Goal: Obtain resource: Download file/media

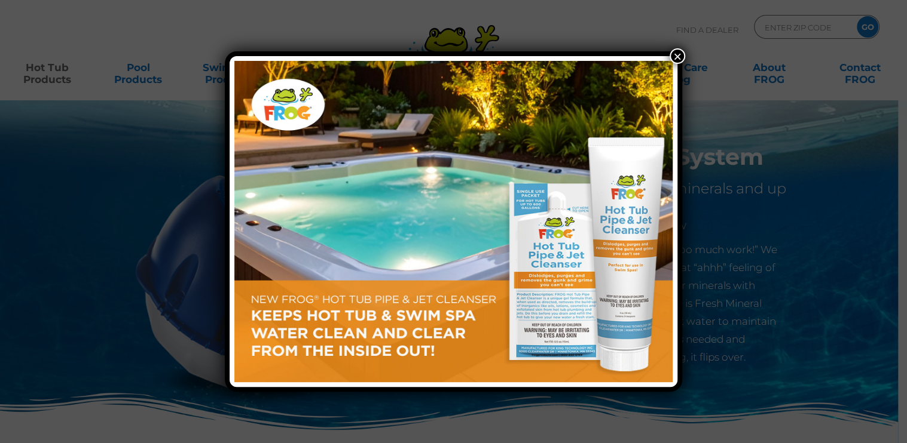
click at [675, 56] on button "×" at bounding box center [677, 56] width 16 height 16
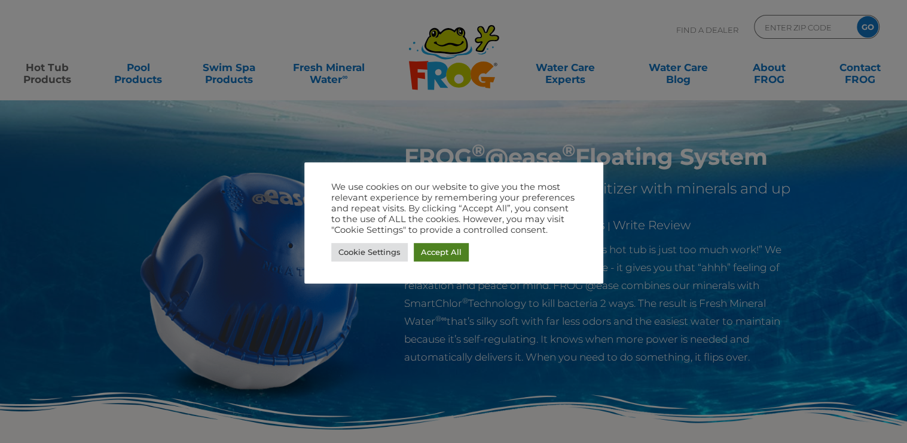
click at [431, 248] on link "Accept All" at bounding box center [441, 252] width 55 height 19
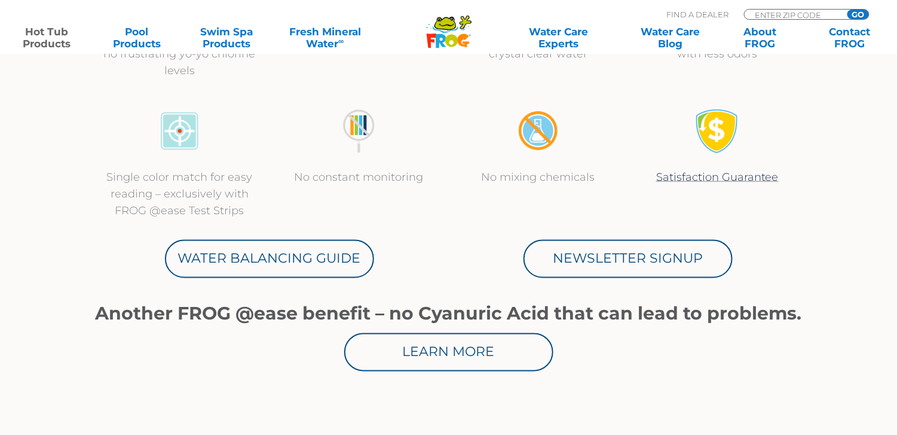
scroll to position [598, 0]
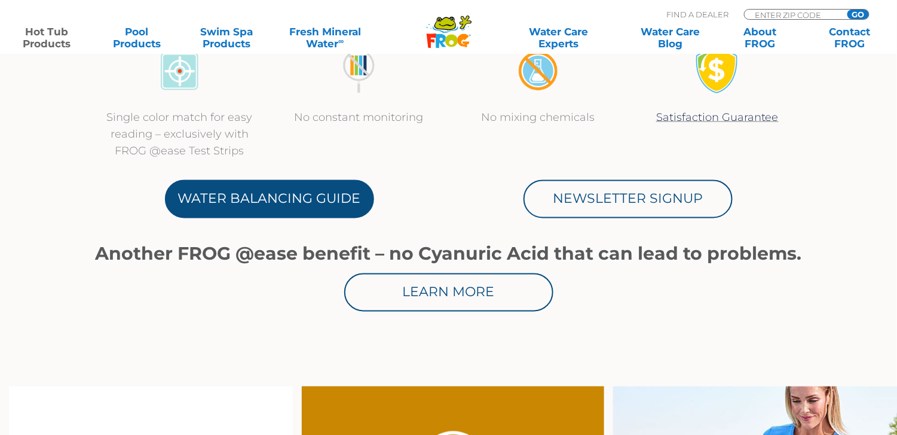
click at [295, 195] on link "Water Balancing Guide" at bounding box center [269, 199] width 209 height 38
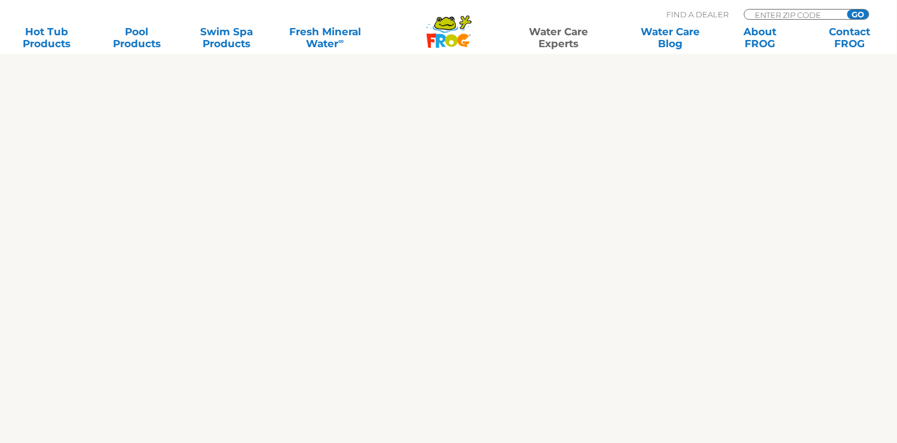
scroll to position [359, 0]
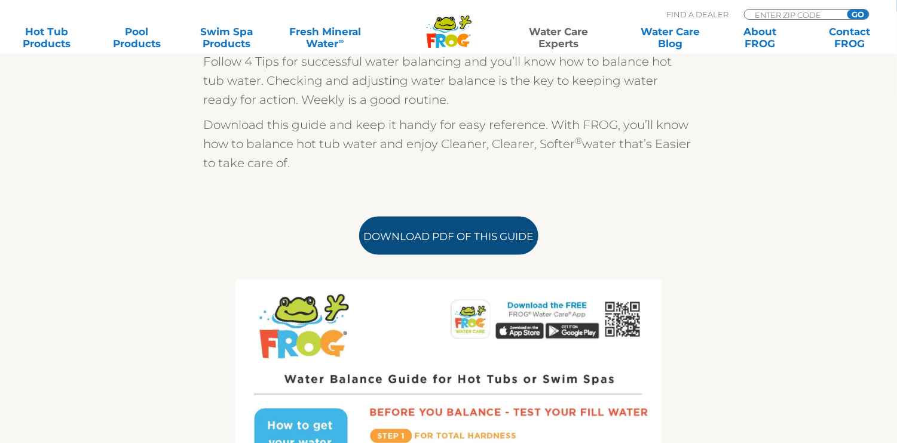
click at [446, 246] on link "Download PDF of this Guide" at bounding box center [448, 236] width 179 height 38
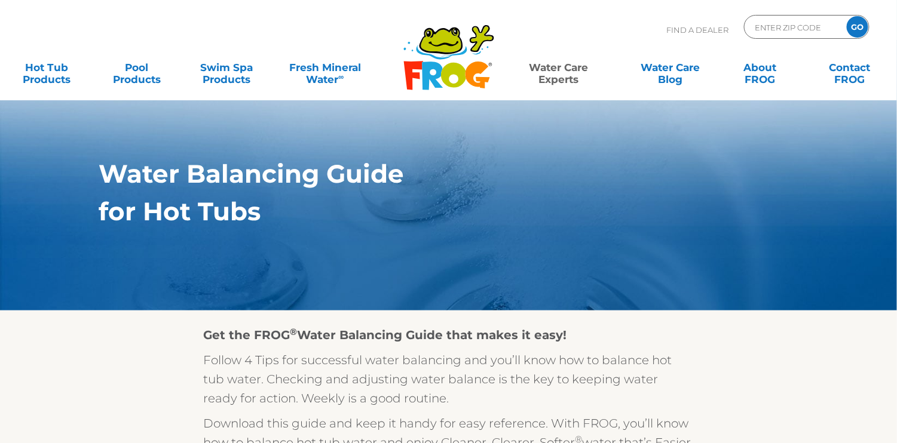
scroll to position [0, 0]
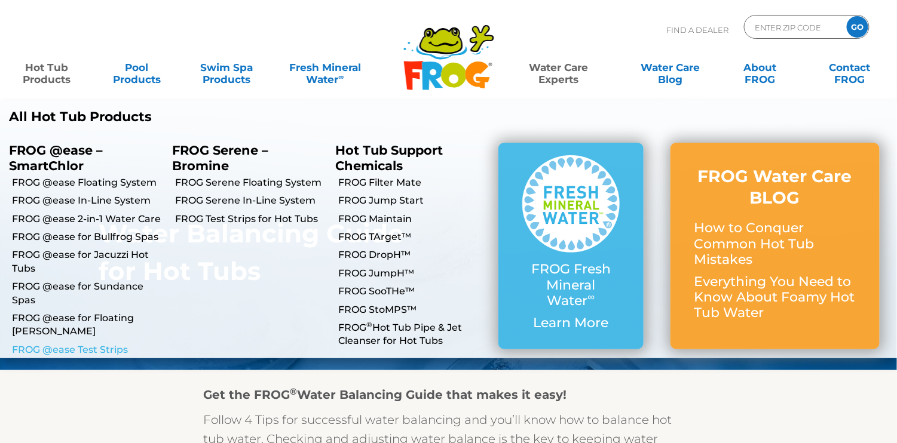
click at [76, 344] on link "FROG @ease Test Strips" at bounding box center [87, 350] width 151 height 13
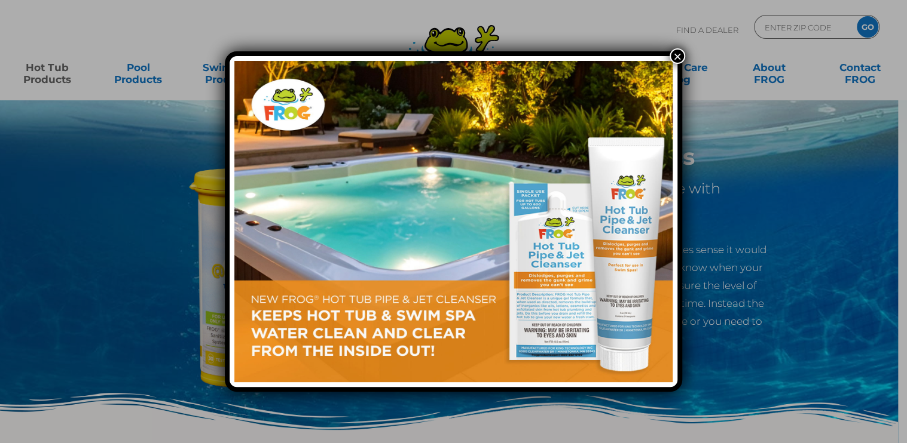
click at [678, 52] on button "×" at bounding box center [677, 56] width 16 height 16
